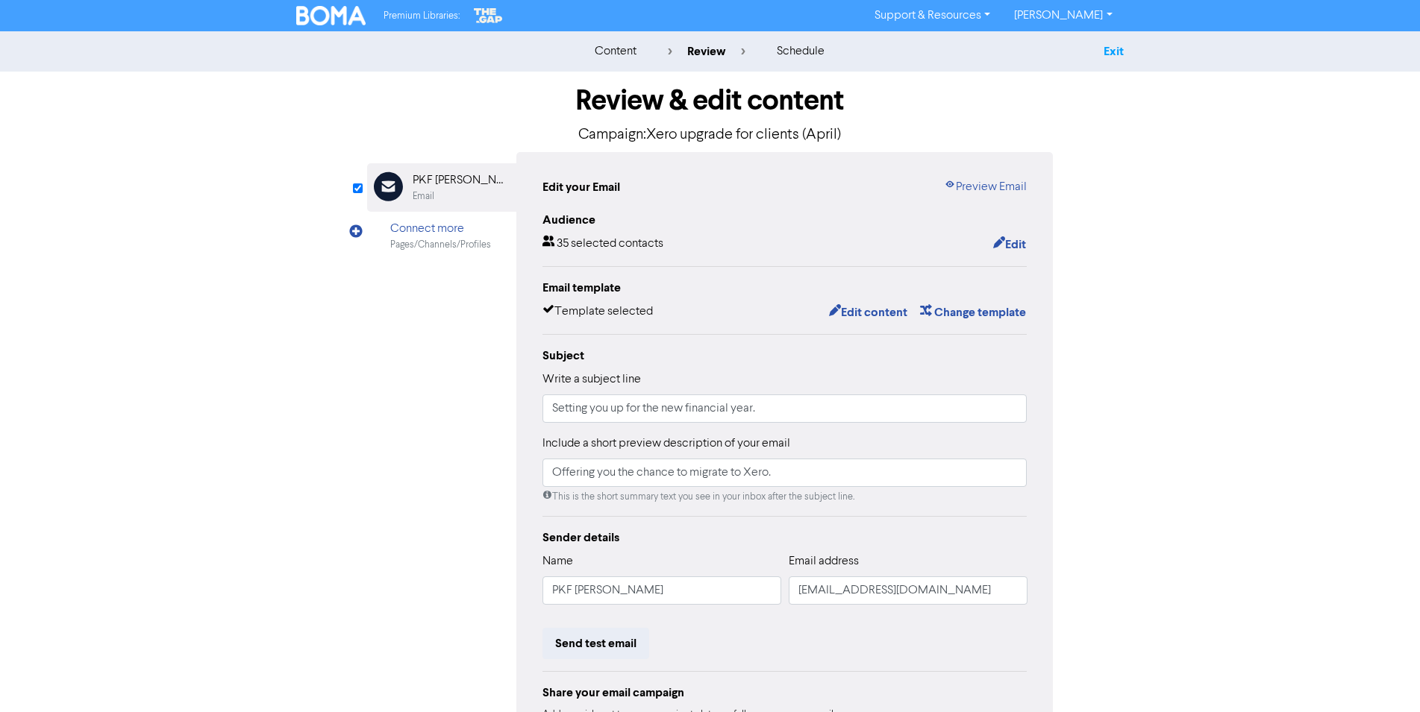
click at [1109, 52] on link "Exit" at bounding box center [1113, 51] width 20 height 15
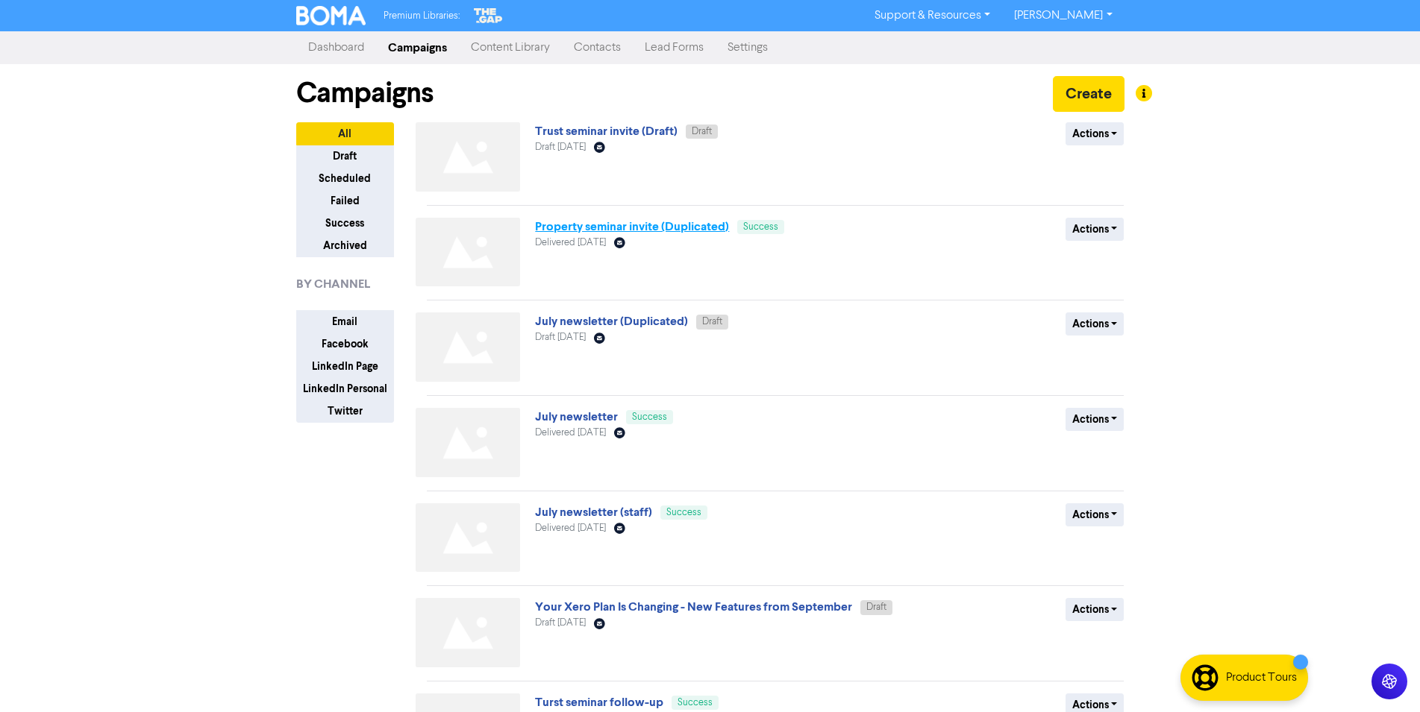
click at [562, 225] on link "Property seminar invite (Duplicated)" at bounding box center [632, 226] width 194 height 15
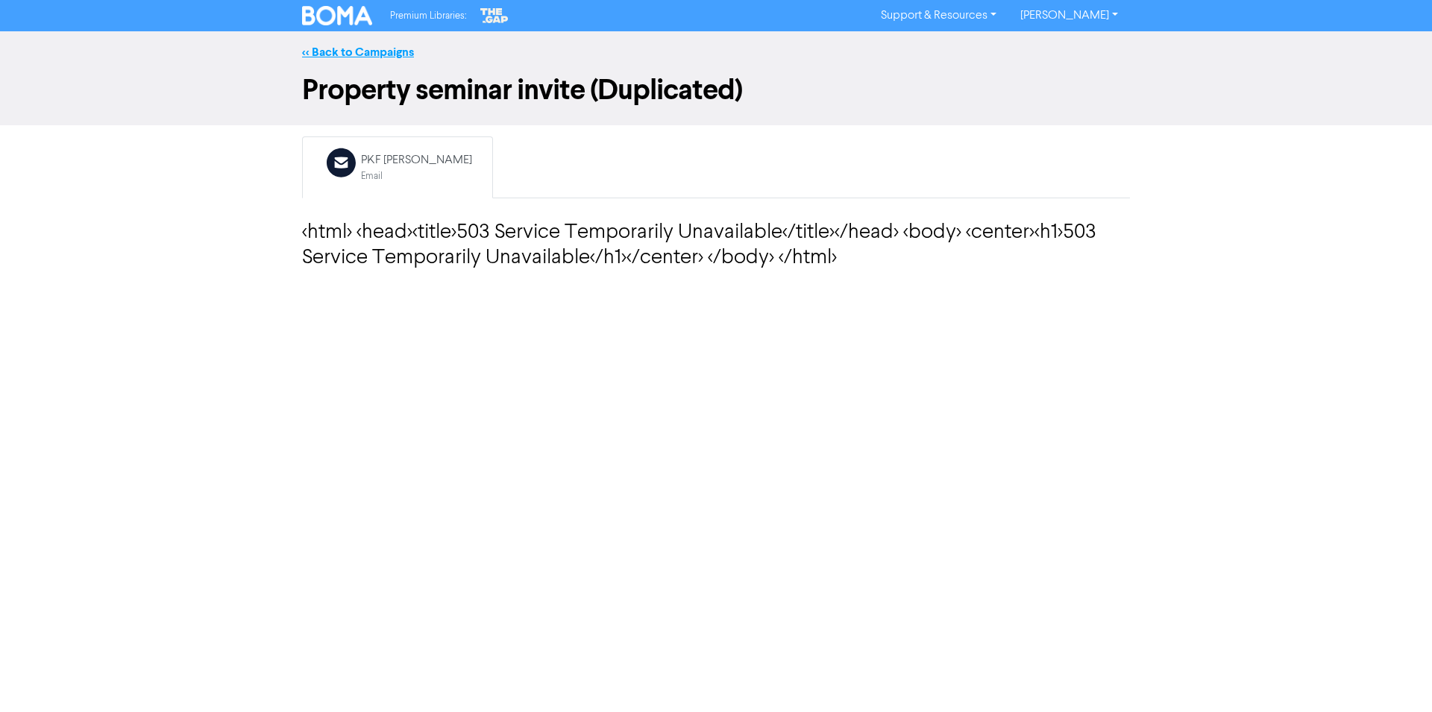
click at [384, 46] on link "<< Back to Campaigns" at bounding box center [358, 52] width 112 height 15
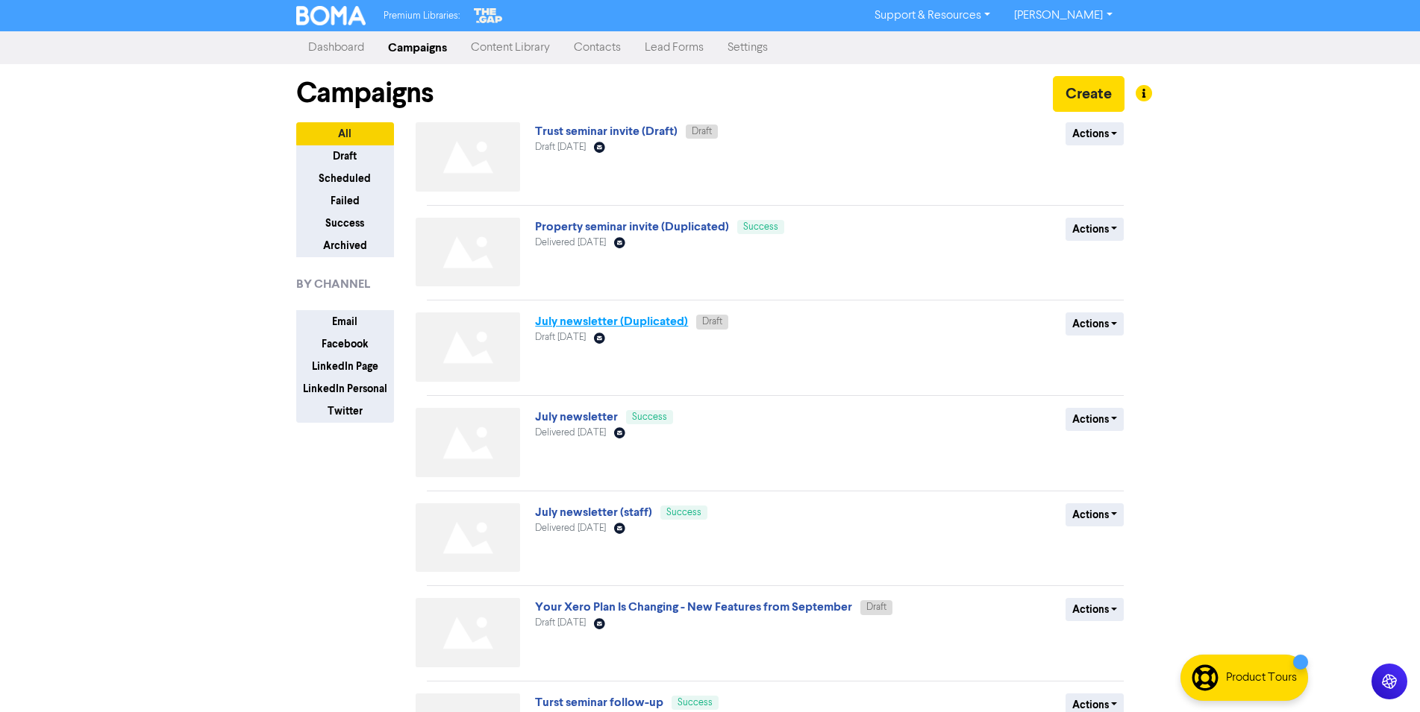
click at [592, 318] on link "July newsletter (Duplicated)" at bounding box center [611, 321] width 153 height 15
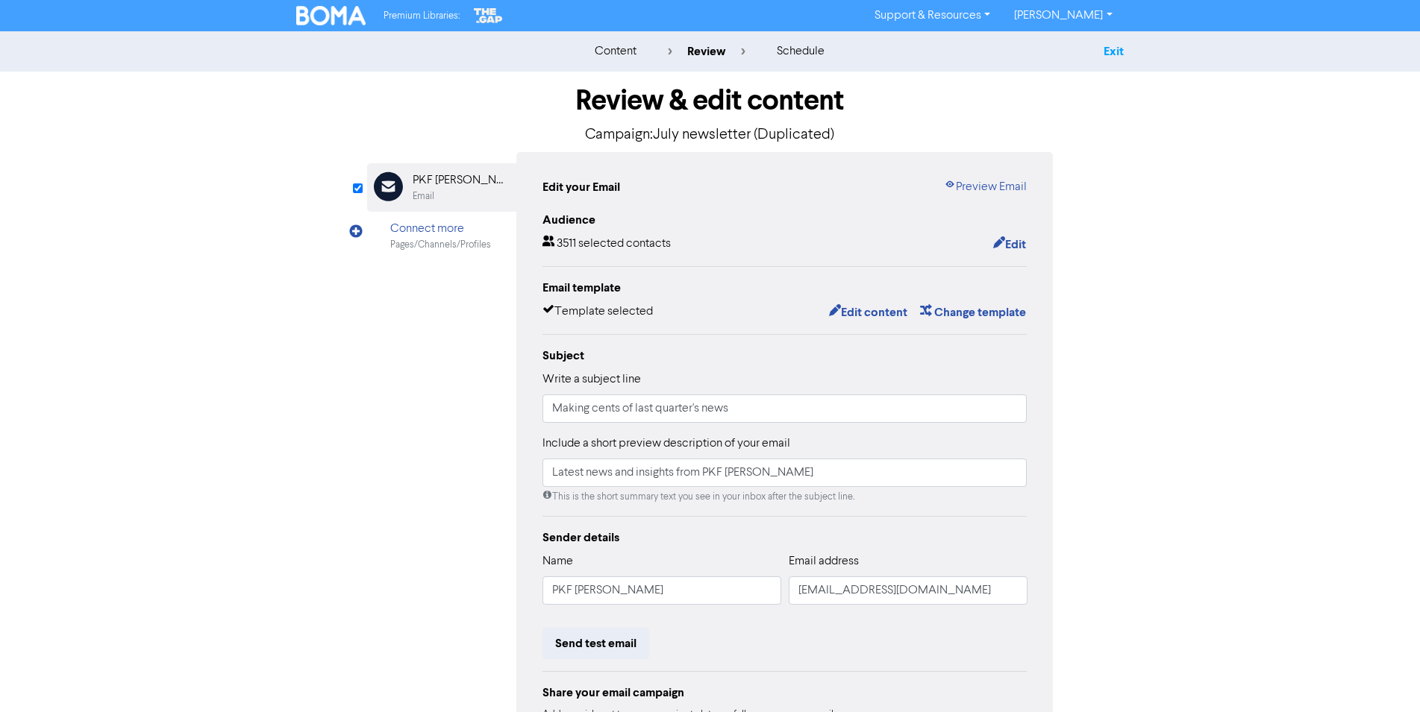
click at [1112, 51] on link "Exit" at bounding box center [1113, 51] width 20 height 15
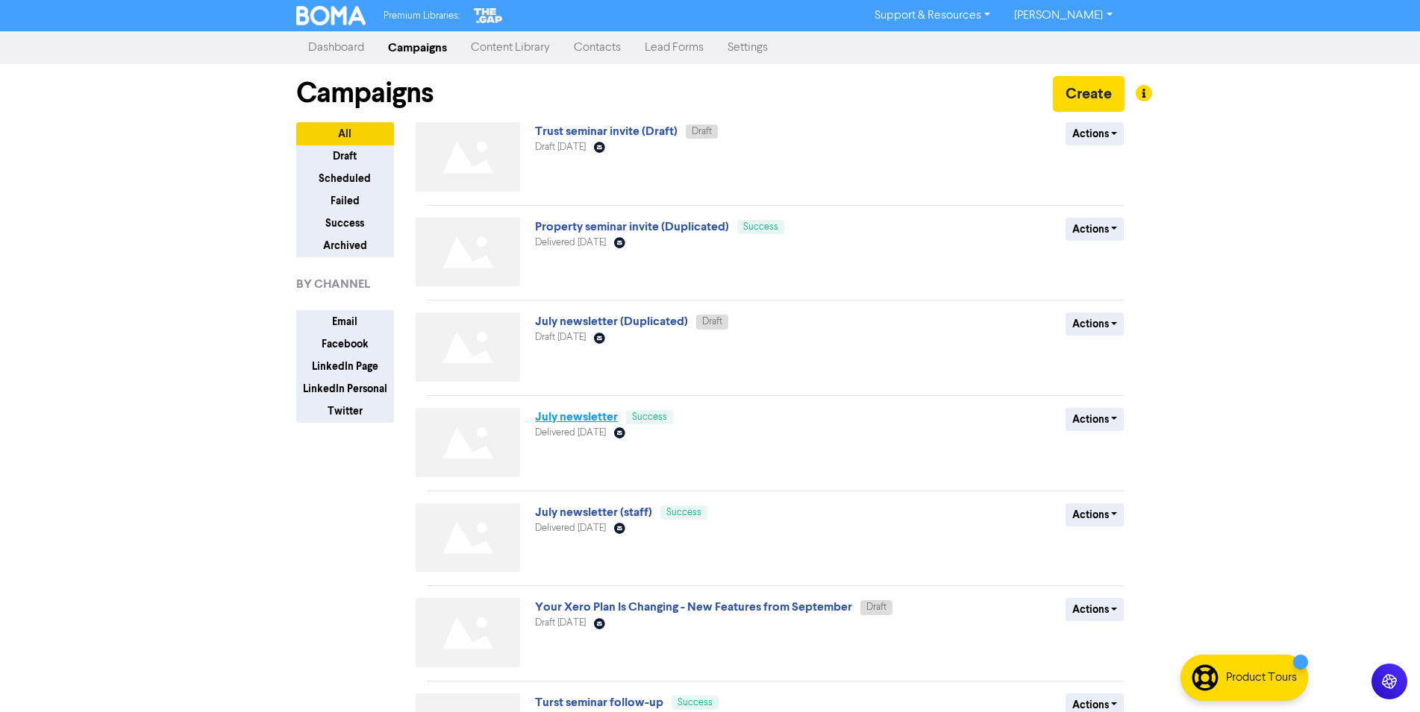
click at [566, 417] on link "July newsletter" at bounding box center [576, 417] width 83 height 15
